Goal: Task Accomplishment & Management: Manage account settings

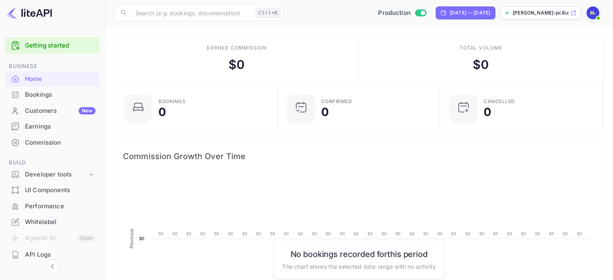
scroll to position [125, 152]
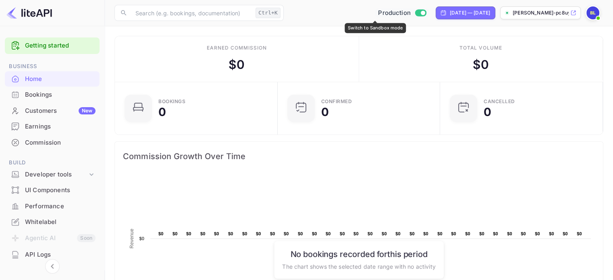
click at [415, 12] on input "Switch to Sandbox mode" at bounding box center [423, 12] width 16 height 5
checkbox input "false"
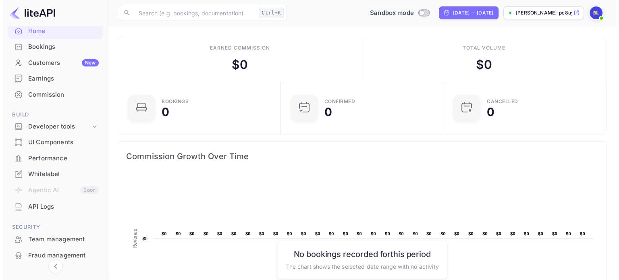
scroll to position [54, 0]
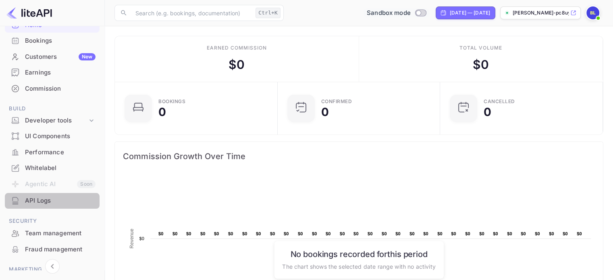
click at [60, 198] on div "API Logs" at bounding box center [60, 200] width 71 height 9
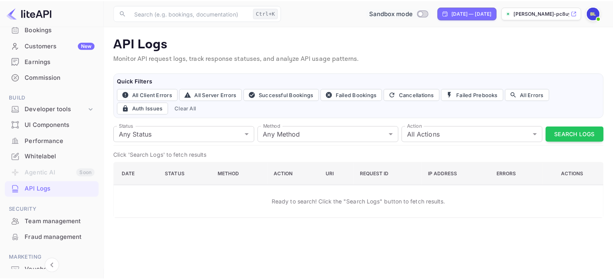
scroll to position [33, 0]
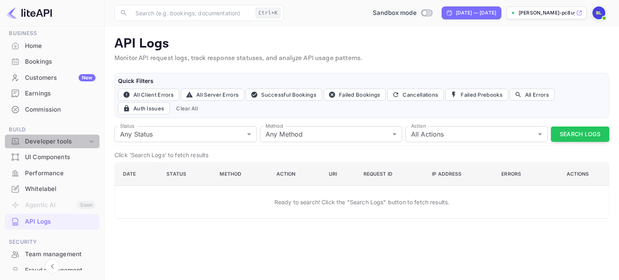
click at [71, 139] on div "Developer tools" at bounding box center [56, 141] width 62 height 9
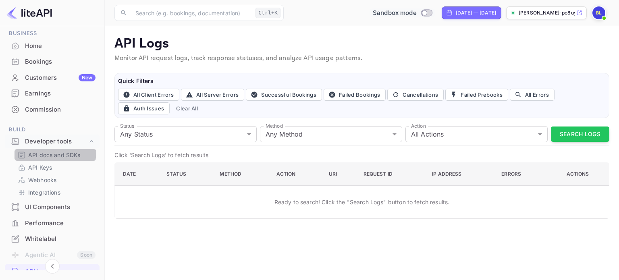
click at [50, 151] on p "API docs and SDKs" at bounding box center [54, 155] width 52 height 8
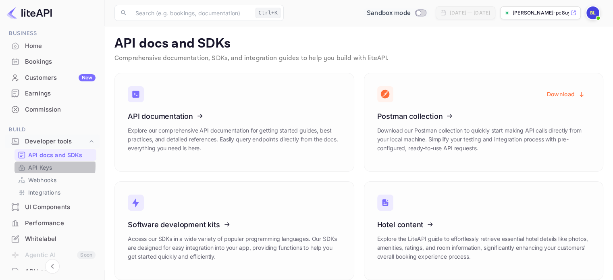
click at [42, 166] on p "API Keys" at bounding box center [40, 167] width 24 height 8
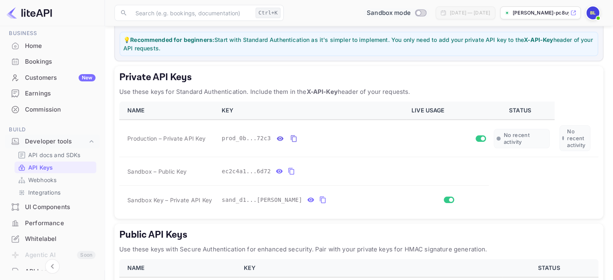
scroll to position [146, 0]
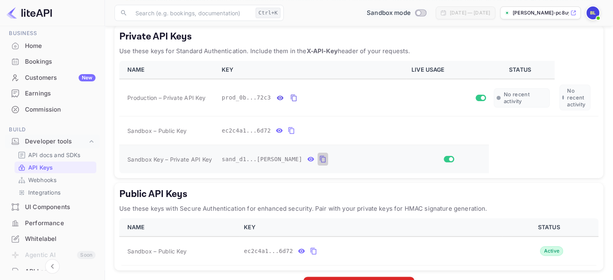
click at [319, 156] on icon "private api keys table" at bounding box center [322, 159] width 7 height 10
click at [292, 98] on icon "private api keys table" at bounding box center [293, 98] width 7 height 10
click at [319, 158] on icon "private api keys table" at bounding box center [322, 159] width 7 height 10
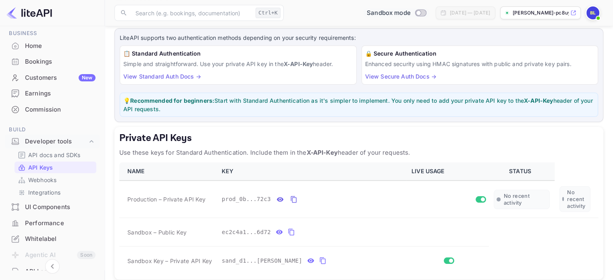
scroll to position [37, 0]
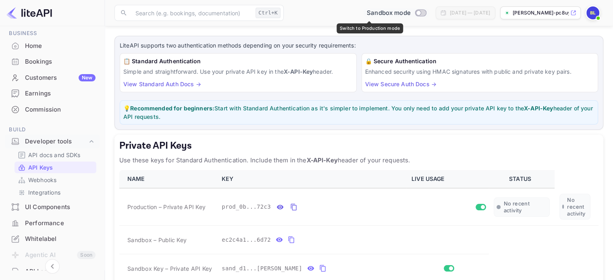
click at [410, 15] on input "Switch to Production mode" at bounding box center [418, 12] width 16 height 5
checkbox input "true"
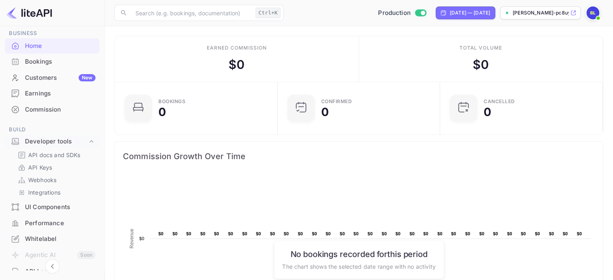
scroll to position [6, 6]
click at [48, 166] on p "API Keys" at bounding box center [40, 167] width 24 height 8
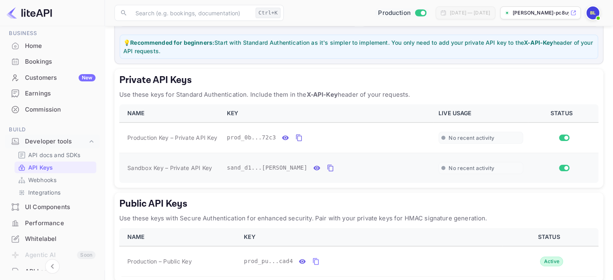
scroll to position [103, 0]
click at [295, 135] on icon "private api keys table" at bounding box center [298, 138] width 7 height 10
click at [327, 168] on icon "private api keys table" at bounding box center [330, 168] width 7 height 10
